Goal: Task Accomplishment & Management: Complete application form

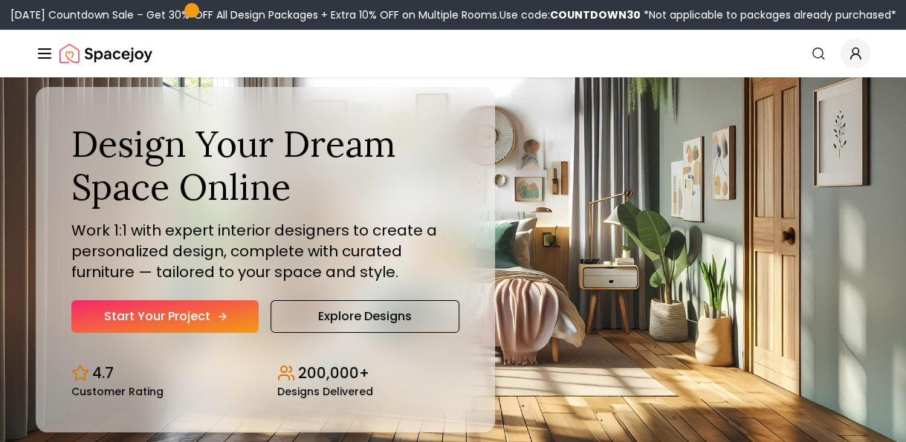
click at [208, 324] on link "Start Your Project" at bounding box center [164, 316] width 187 height 33
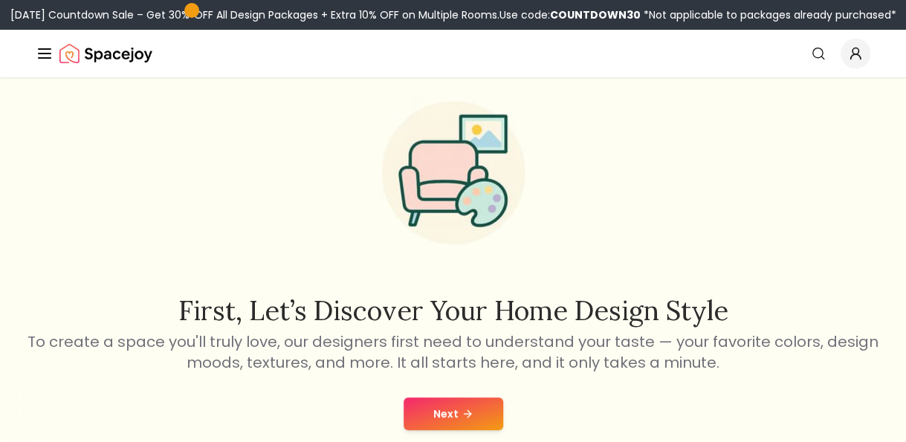
scroll to position [50, 0]
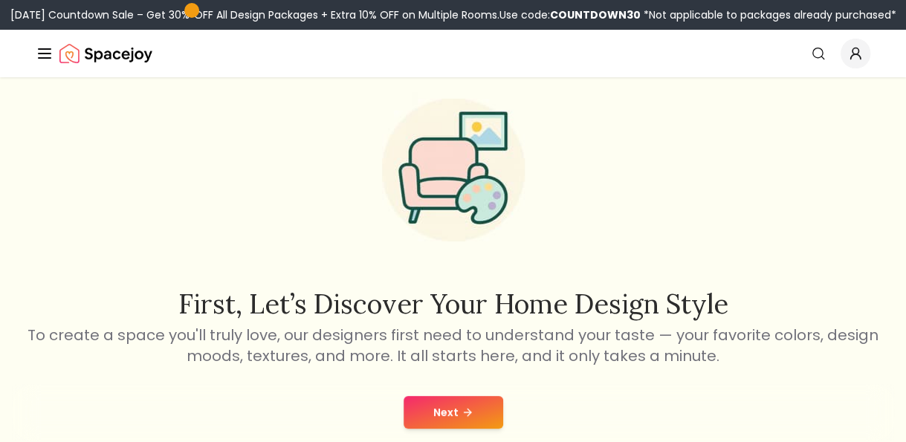
click at [428, 406] on button "Next" at bounding box center [454, 412] width 100 height 33
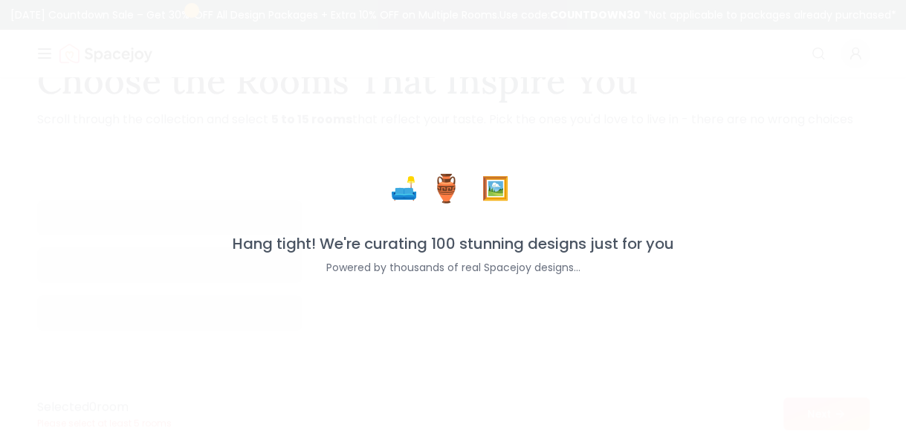
scroll to position [74, 0]
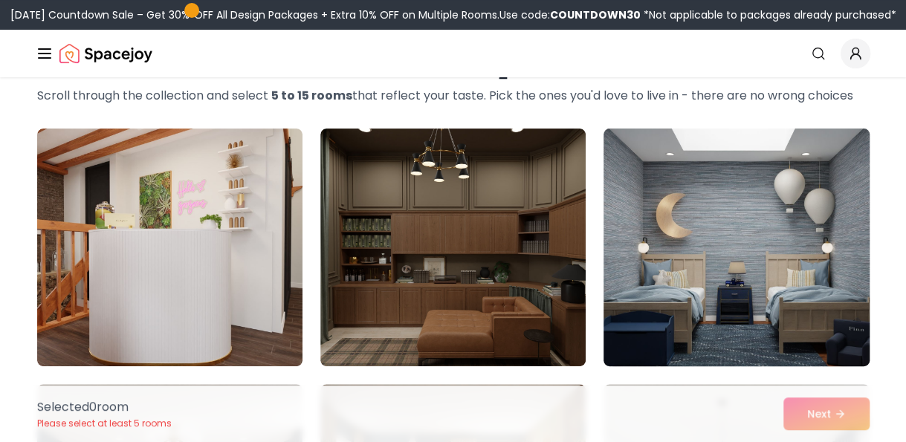
click at [768, 325] on img at bounding box center [736, 248] width 279 height 250
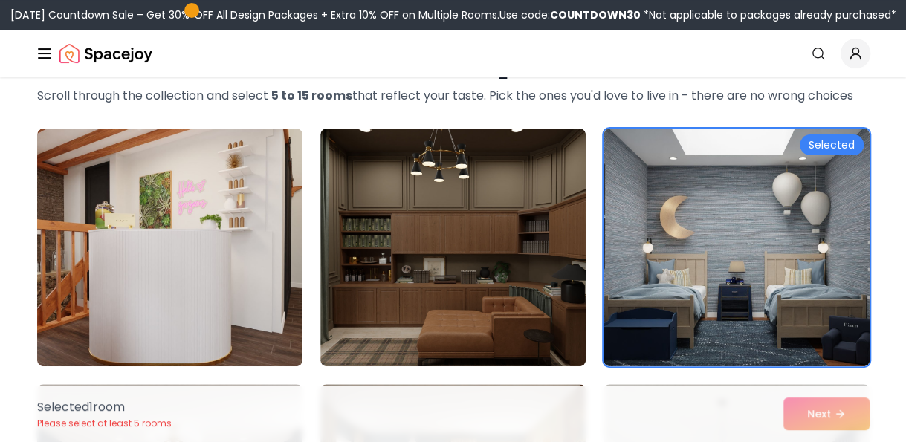
click at [824, 414] on div "Selected 1 room Please select at least 5 rooms Next" at bounding box center [453, 414] width 856 height 56
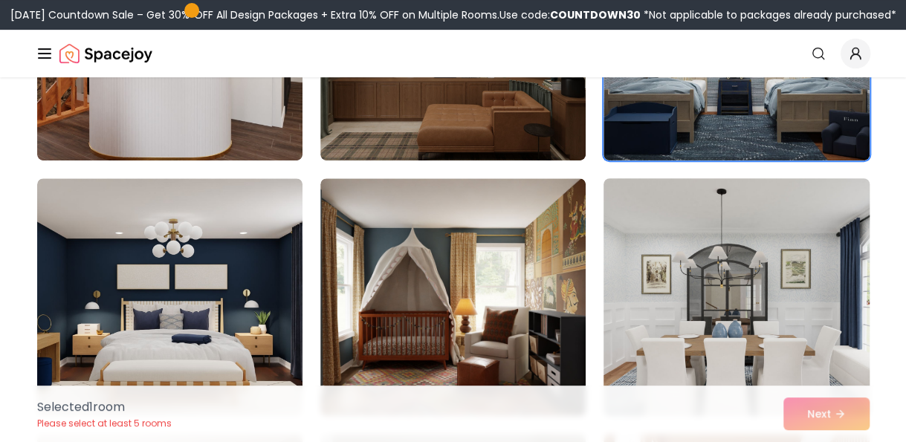
scroll to position [0, 0]
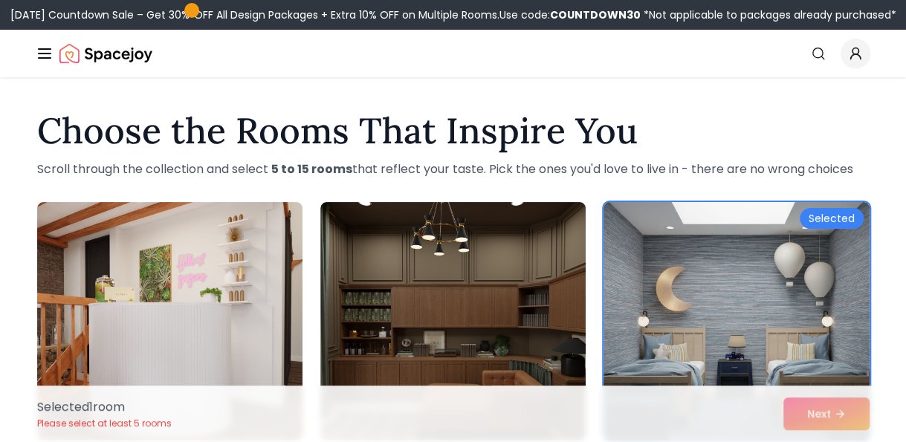
click at [721, 261] on img at bounding box center [736, 321] width 279 height 250
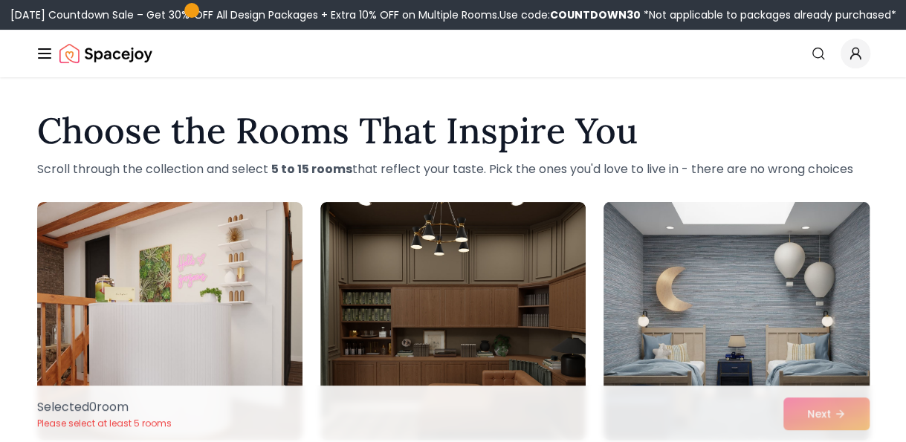
click at [721, 261] on img at bounding box center [736, 321] width 279 height 250
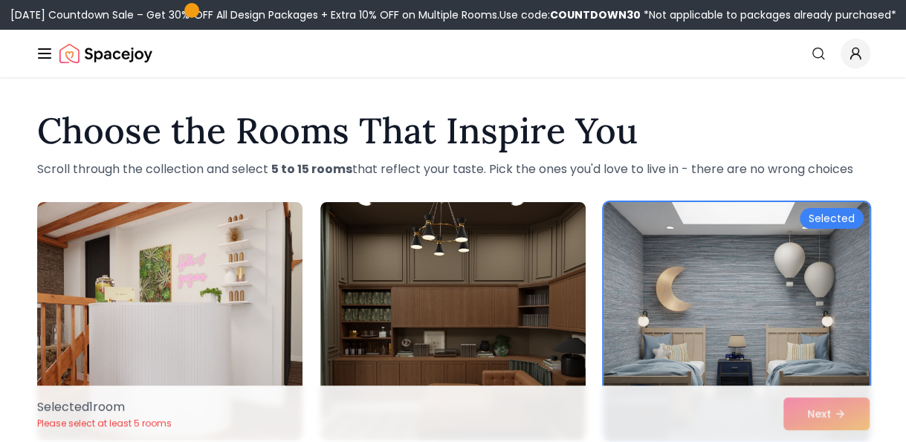
click at [721, 261] on img at bounding box center [736, 321] width 279 height 250
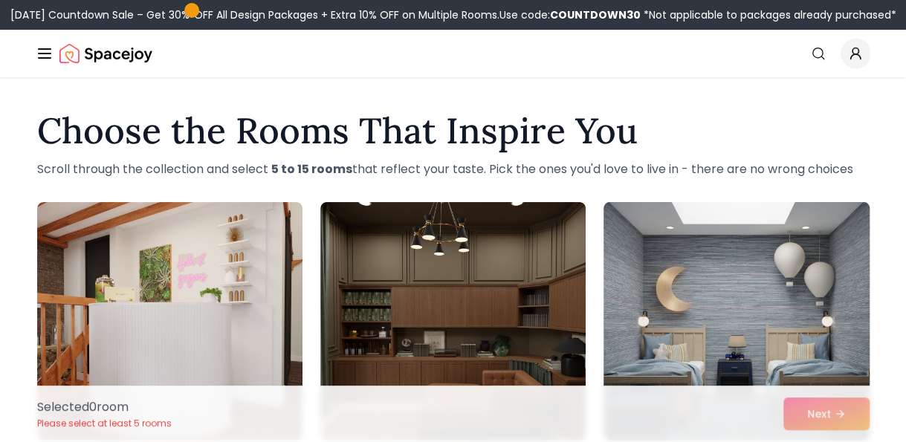
click at [721, 261] on img at bounding box center [736, 321] width 279 height 250
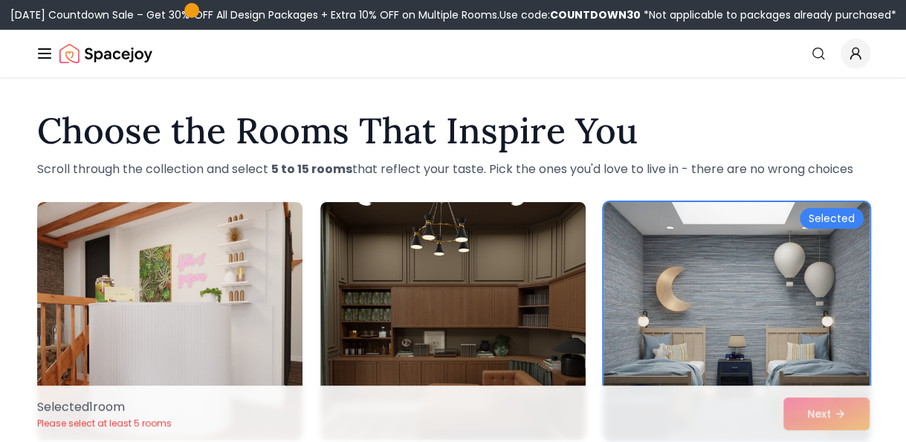
click at [824, 385] on img at bounding box center [736, 321] width 279 height 250
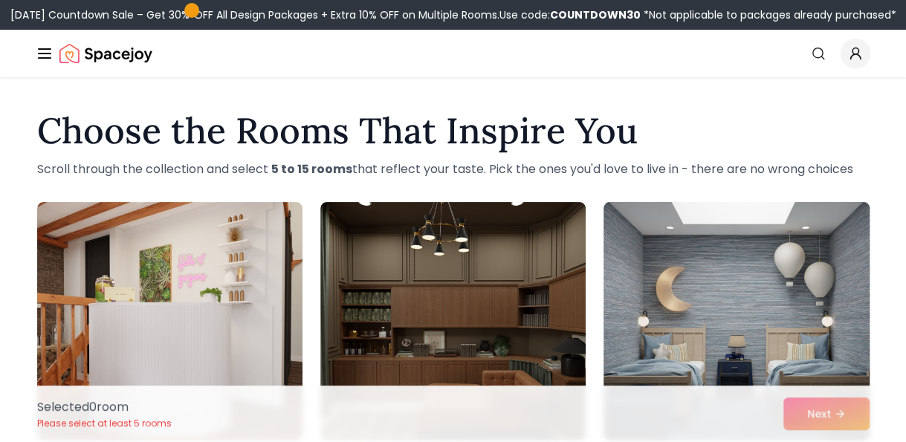
click at [795, 349] on img at bounding box center [736, 321] width 279 height 250
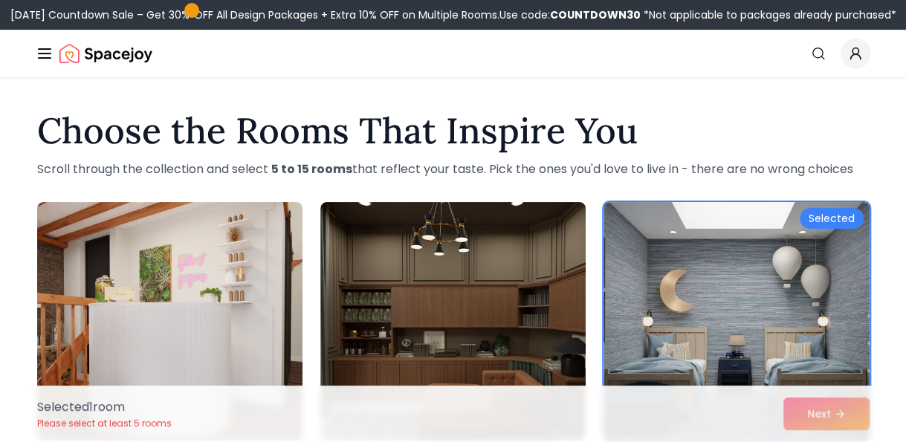
click at [825, 403] on div "Selected 1 room Please select at least 5 rooms Next" at bounding box center [453, 414] width 856 height 56
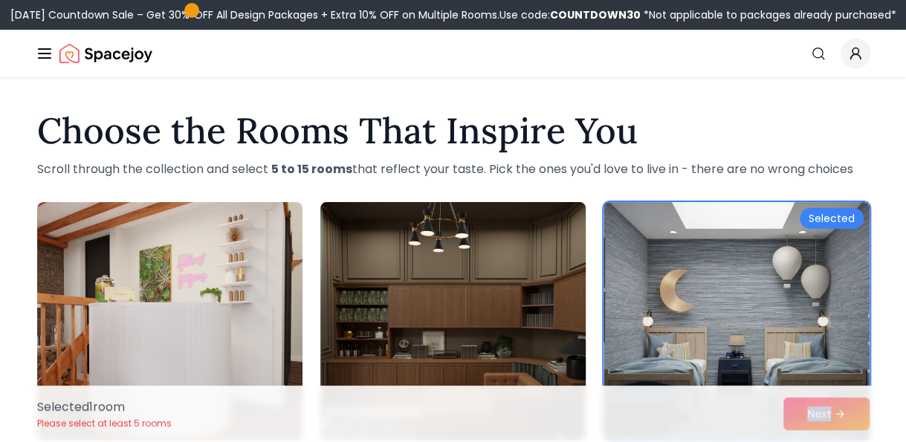
click at [526, 335] on img at bounding box center [453, 321] width 279 height 250
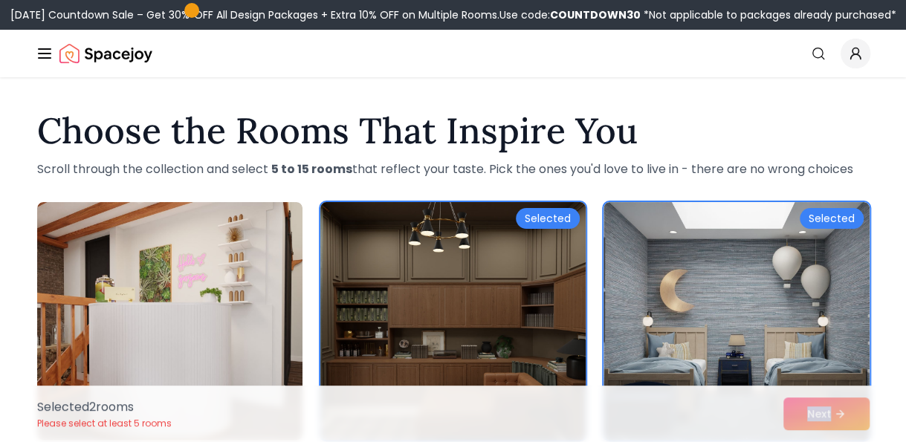
click at [486, 334] on img at bounding box center [453, 321] width 279 height 250
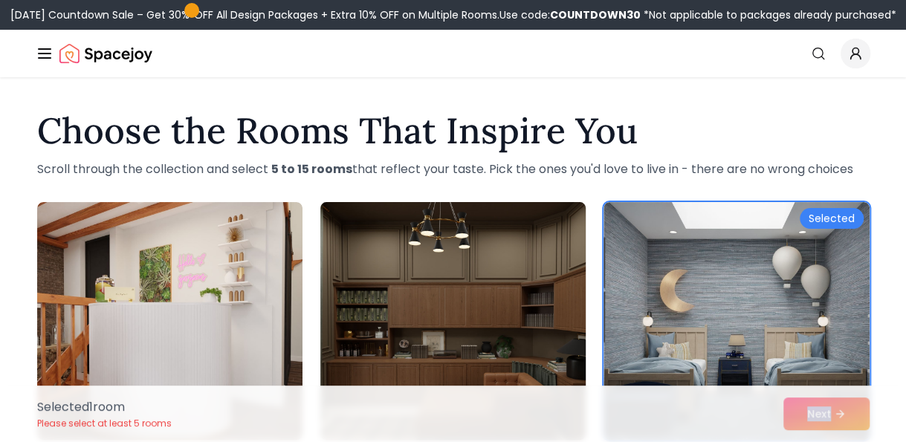
click at [486, 334] on img at bounding box center [453, 321] width 279 height 250
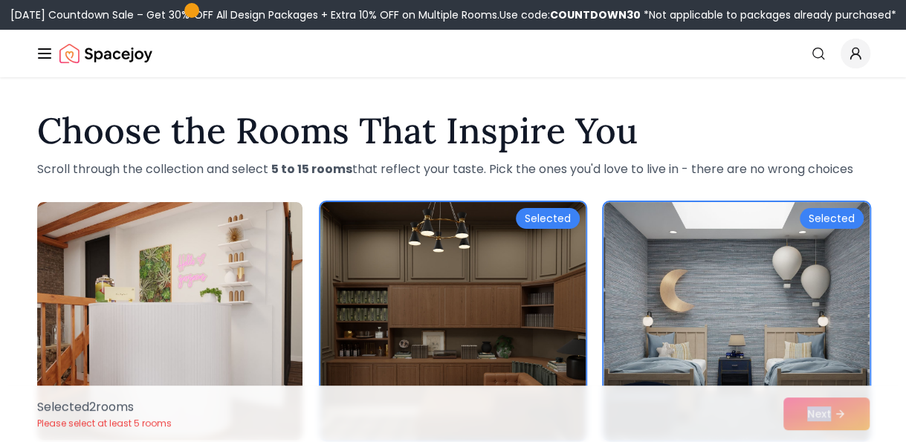
click at [486, 334] on img at bounding box center [453, 321] width 279 height 250
